Goal: Task Accomplishment & Management: Complete application form

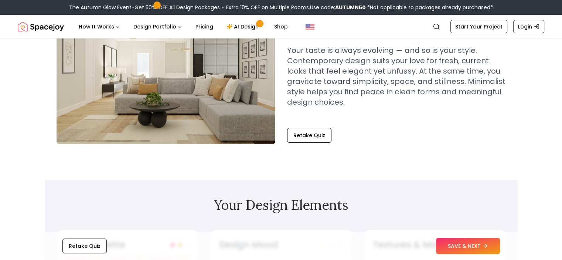
scroll to position [75, 0]
click at [448, 246] on button "SAVE & NEXT" at bounding box center [468, 245] width 64 height 16
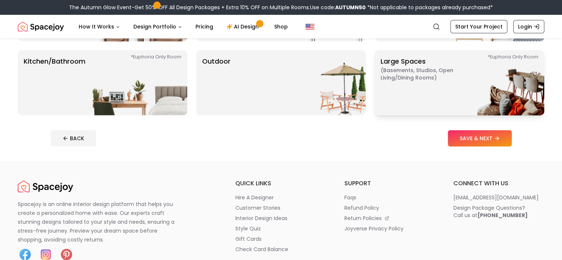
scroll to position [202, 0]
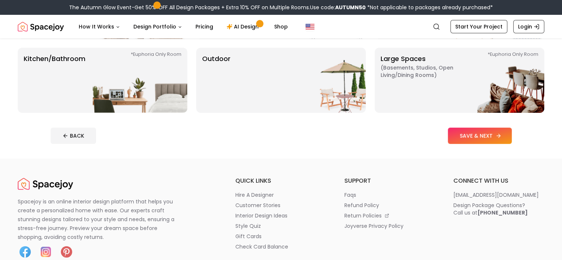
click at [512, 130] on button "SAVE & NEXT" at bounding box center [480, 135] width 64 height 16
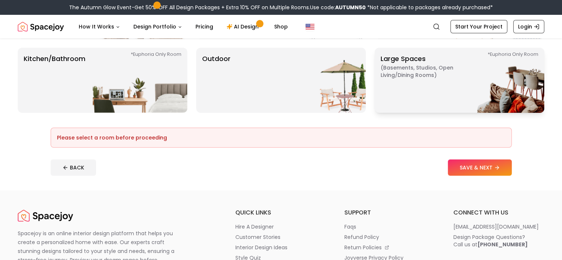
click at [449, 79] on img at bounding box center [496, 80] width 95 height 65
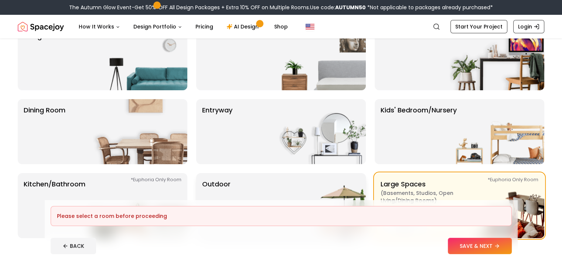
scroll to position [76, 0]
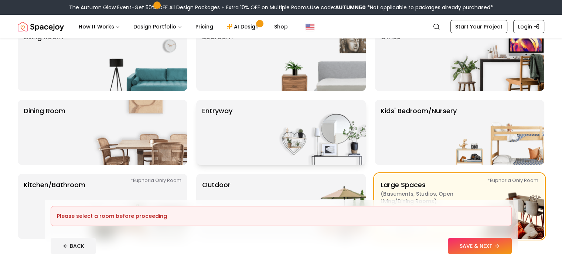
click at [262, 126] on div "entryway" at bounding box center [281, 132] width 170 height 65
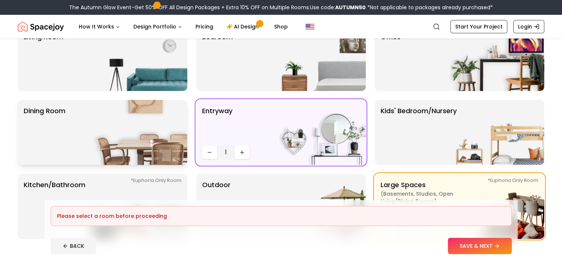
click at [110, 120] on img at bounding box center [140, 132] width 95 height 65
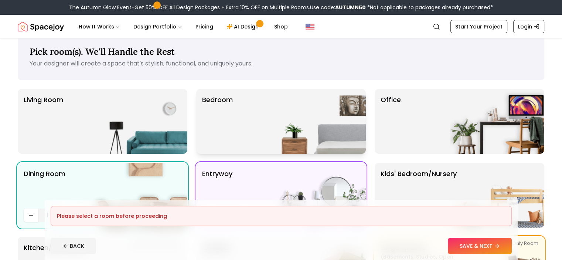
scroll to position [8, 0]
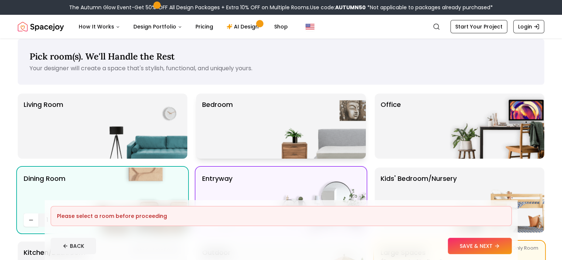
click at [294, 106] on img at bounding box center [318, 125] width 95 height 65
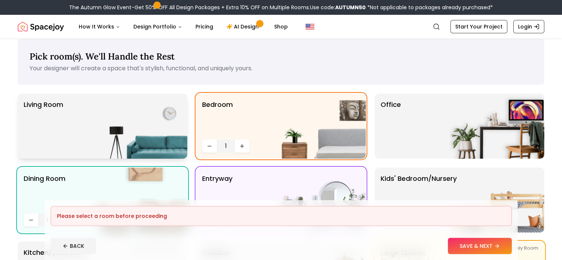
click at [130, 103] on img at bounding box center [140, 125] width 95 height 65
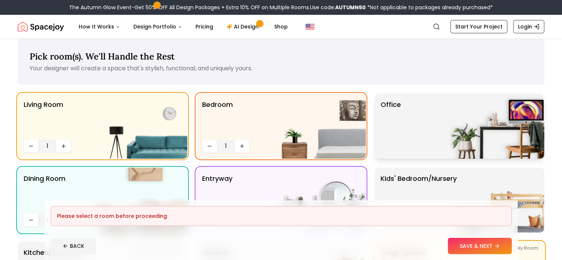
click at [424, 133] on div "Office" at bounding box center [459, 125] width 170 height 65
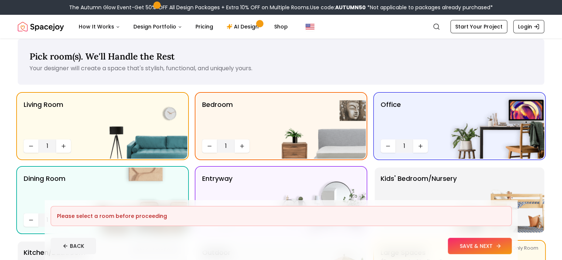
click at [488, 247] on button "SAVE & NEXT" at bounding box center [480, 245] width 64 height 16
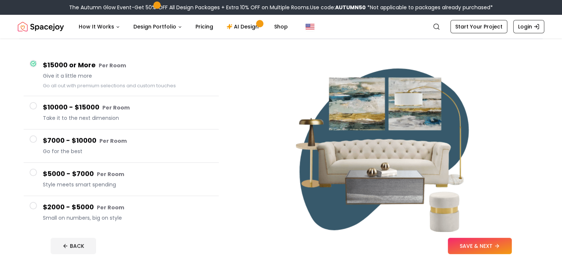
scroll to position [54, 0]
click at [35, 205] on span at bounding box center [33, 204] width 7 height 7
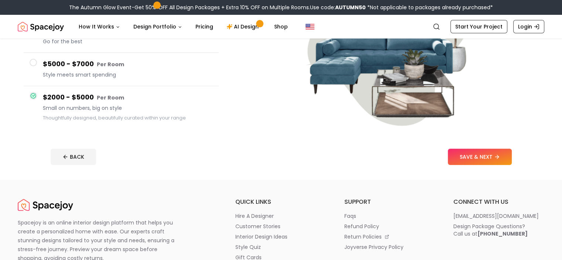
scroll to position [155, 0]
click at [512, 159] on button "SAVE & NEXT" at bounding box center [480, 156] width 64 height 16
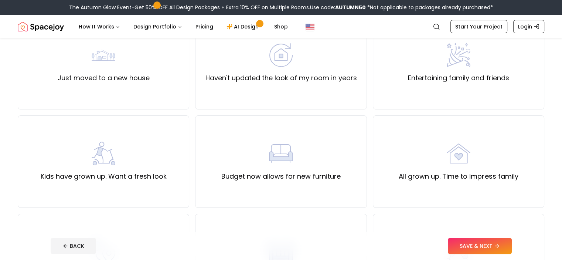
scroll to position [90, 0]
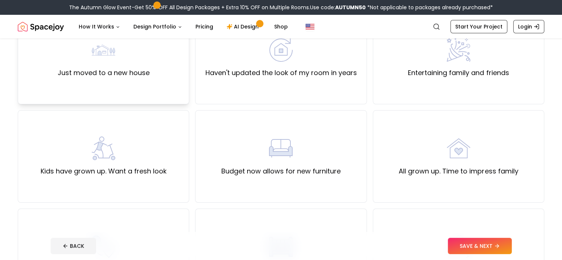
click at [124, 83] on div "Just moved to a new house" at bounding box center [103, 58] width 171 height 92
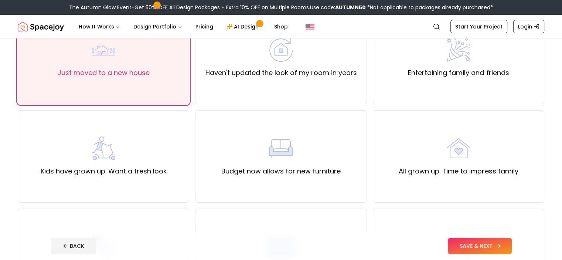
click at [503, 242] on button "SAVE & NEXT" at bounding box center [480, 245] width 64 height 16
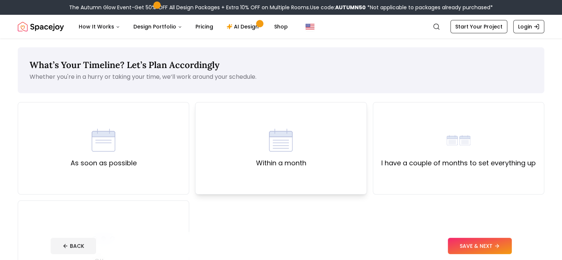
click at [328, 185] on div "Within a month" at bounding box center [280, 148] width 171 height 92
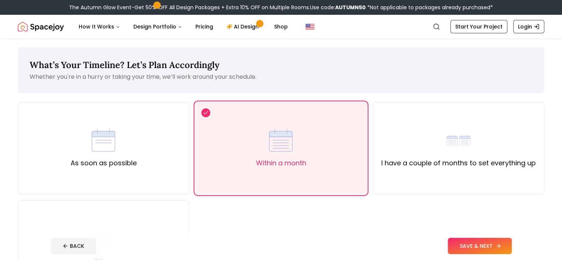
click at [501, 251] on button "SAVE & NEXT" at bounding box center [480, 245] width 64 height 16
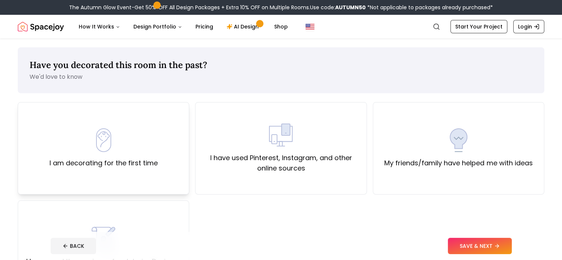
click at [115, 135] on img at bounding box center [104, 140] width 24 height 24
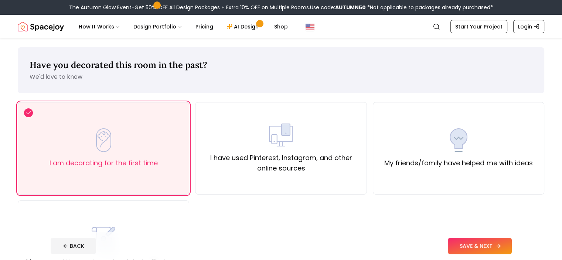
click at [508, 243] on button "SAVE & NEXT" at bounding box center [480, 245] width 64 height 16
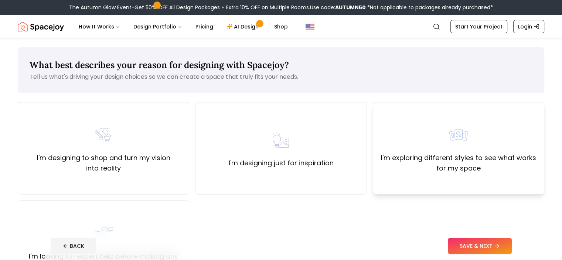
click at [424, 146] on div "I'm exploring different styles to see what works for my space" at bounding box center [458, 148] width 159 height 50
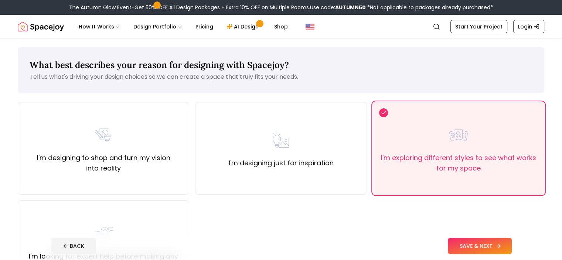
click at [479, 246] on button "SAVE & NEXT" at bounding box center [480, 245] width 64 height 16
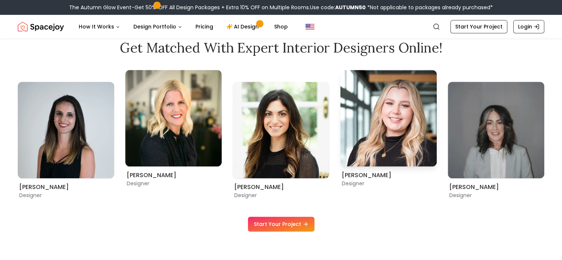
click at [369, 141] on img "5 / 9" at bounding box center [388, 118] width 96 height 96
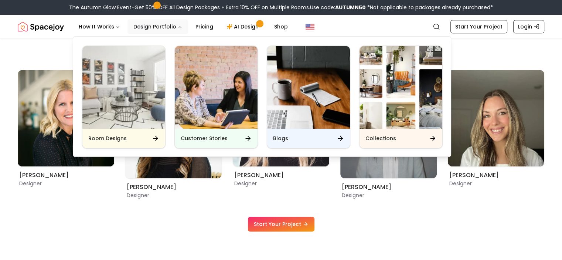
click at [161, 21] on button "Design Portfolio" at bounding box center [157, 26] width 61 height 15
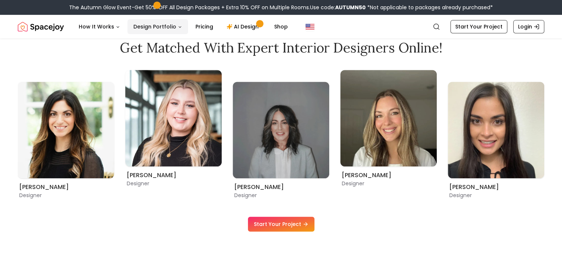
click at [169, 28] on button "Design Portfolio" at bounding box center [157, 26] width 61 height 15
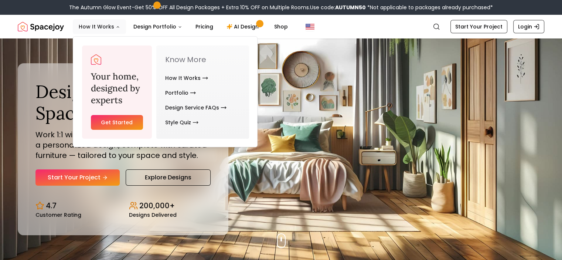
click at [86, 23] on button "How It Works" at bounding box center [99, 26] width 53 height 15
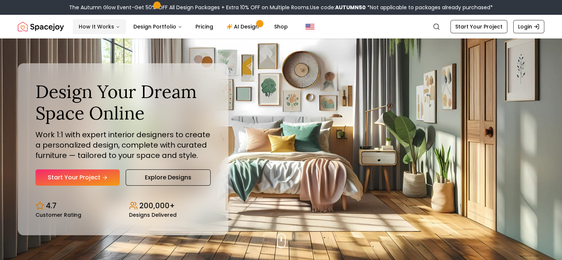
click at [86, 23] on button "How It Works" at bounding box center [99, 26] width 53 height 15
